Goal: Information Seeking & Learning: Learn about a topic

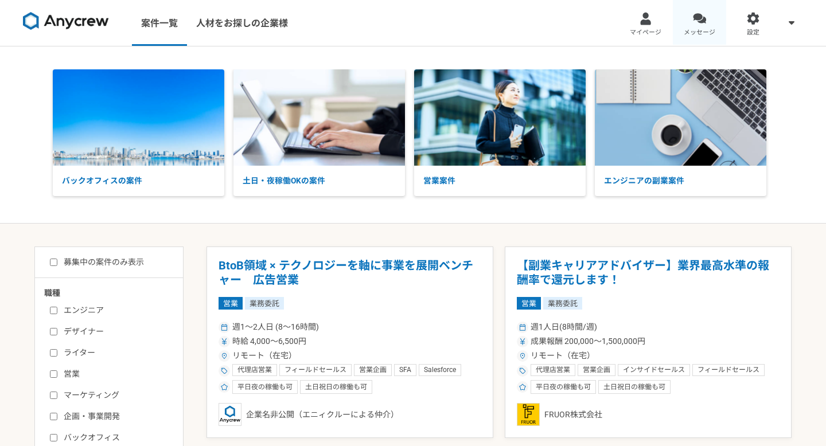
click at [707, 21] on link "メッセージ" at bounding box center [700, 23] width 54 height 46
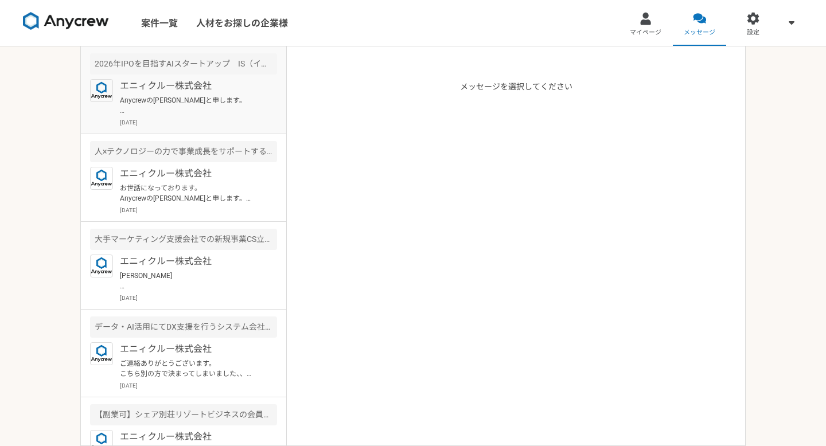
click at [228, 112] on p "Anycrewの[PERSON_NAME]と申します。 プロフィールを拝見して、本案件でご活躍頂けるのではと思いご連絡を差し上げました。 案件ページの内容をご…" at bounding box center [191, 105] width 142 height 21
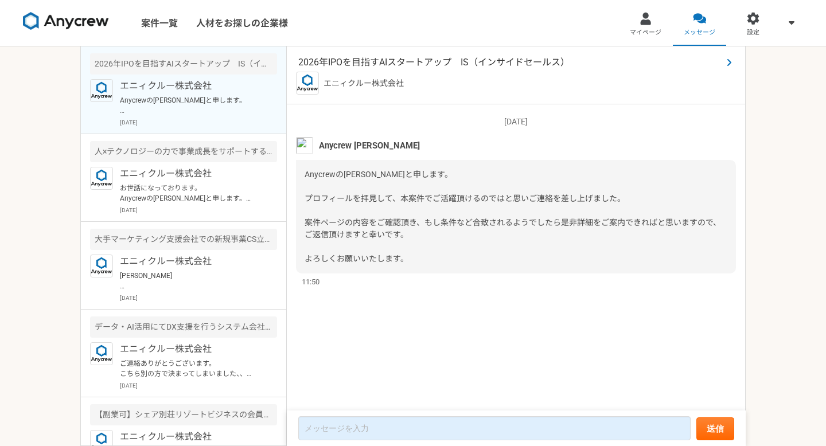
click at [423, 56] on span "2026年IPOを目指すAIスタートアップ　IS（インサイドセールス）" at bounding box center [510, 63] width 424 height 14
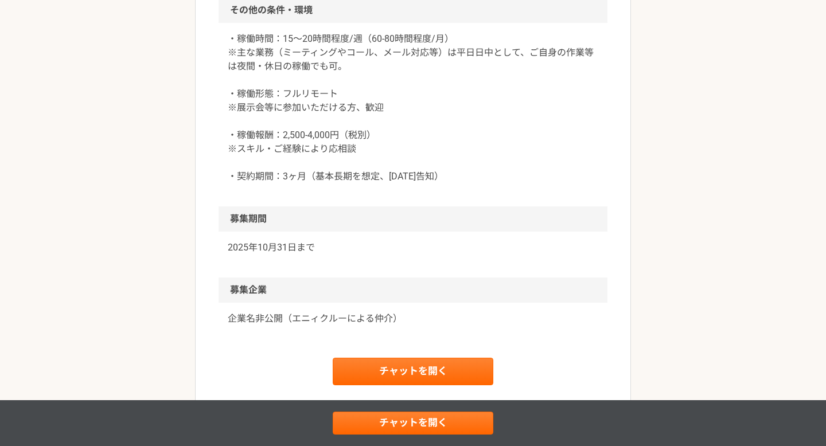
scroll to position [1273, 0]
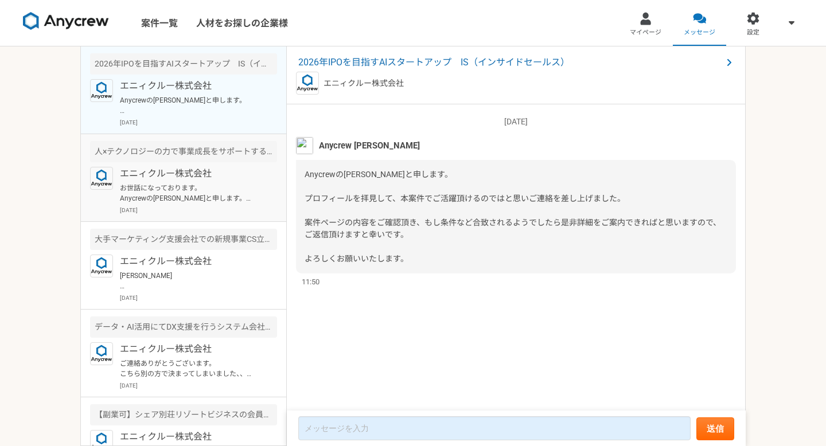
click at [224, 189] on p "お世話になっております。 Anycrewの[PERSON_NAME]と申します。 ご経歴を拝見させていただき、お声がけさせていただきましたが、こちらの案件の応…" at bounding box center [191, 193] width 142 height 21
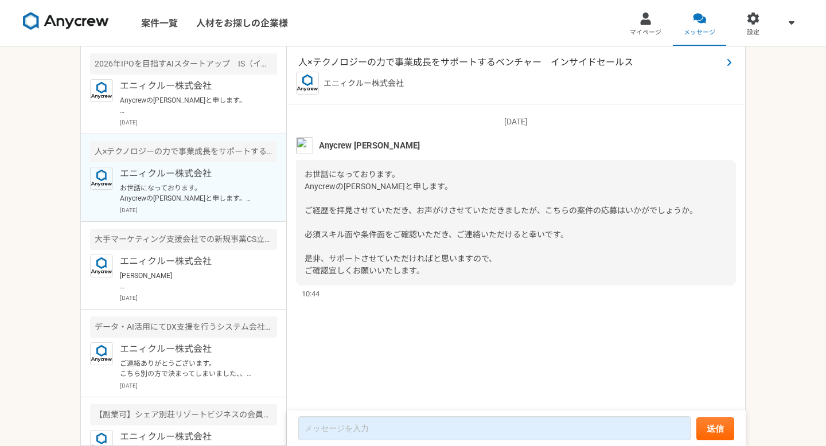
click at [381, 64] on span "人×テクノロジーの力で事業成長をサポートするベンチャー　インサイドセールス" at bounding box center [510, 63] width 424 height 14
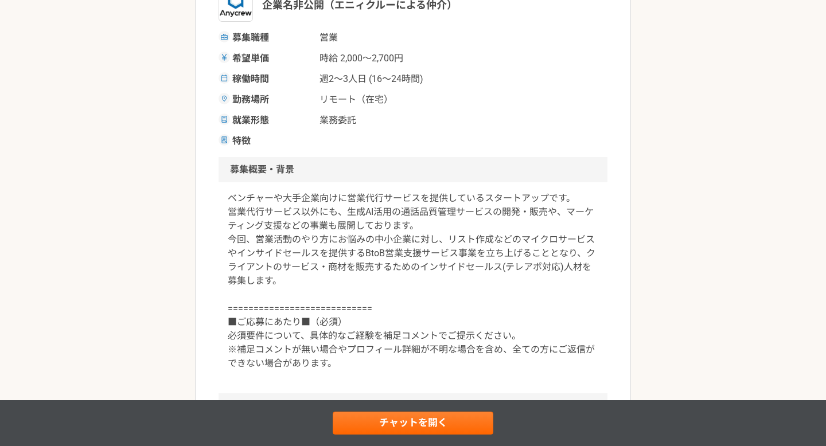
scroll to position [261, 0]
